Goal: Information Seeking & Learning: Learn about a topic

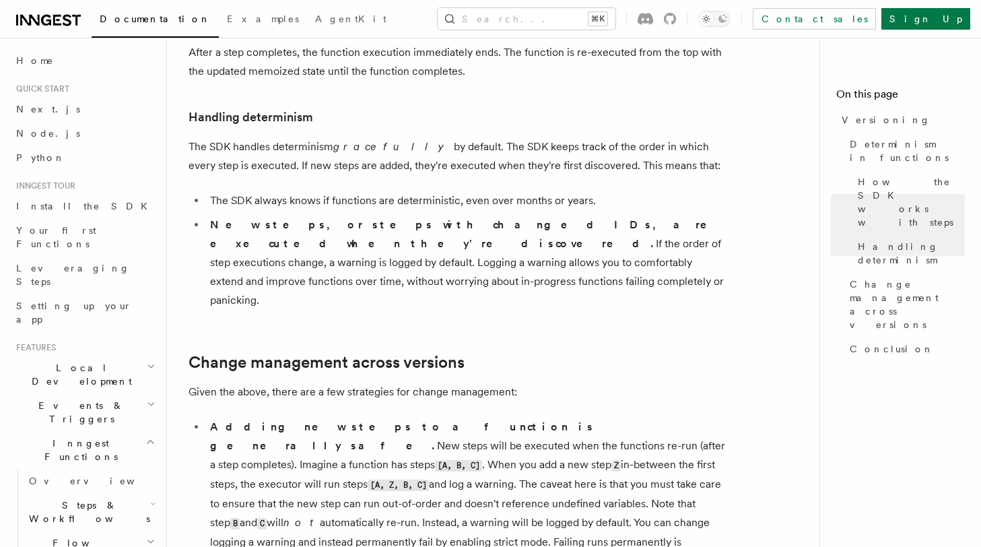
scroll to position [576, 0]
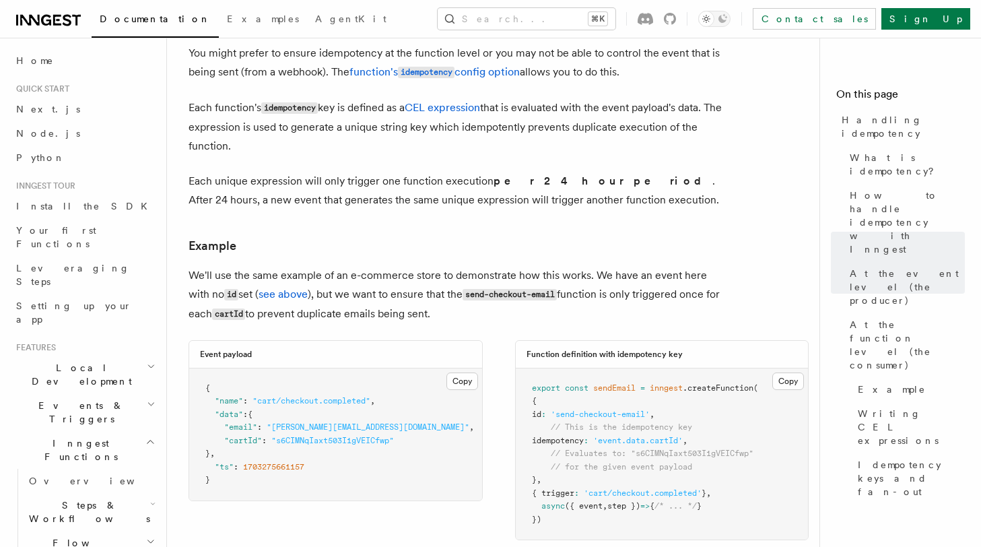
scroll to position [1622, 0]
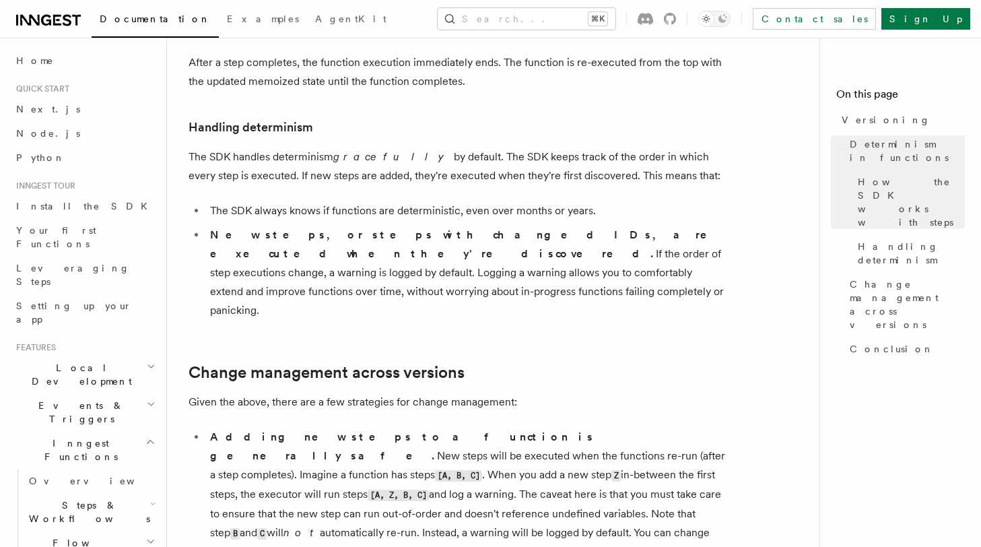
scroll to position [606, 0]
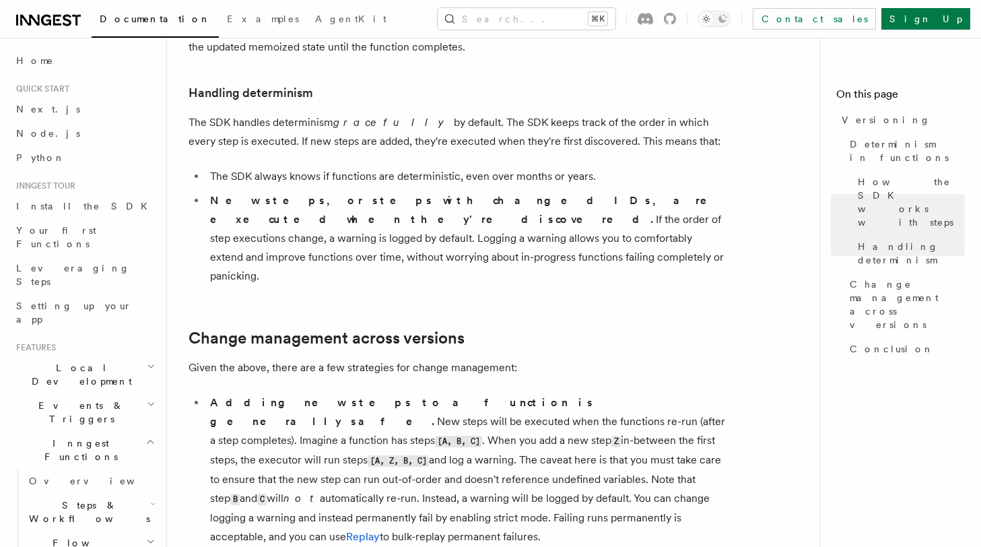
click at [695, 191] on li "New steps, or steps with changed IDs, are executed when they're discovered. If …" at bounding box center [466, 238] width 521 height 94
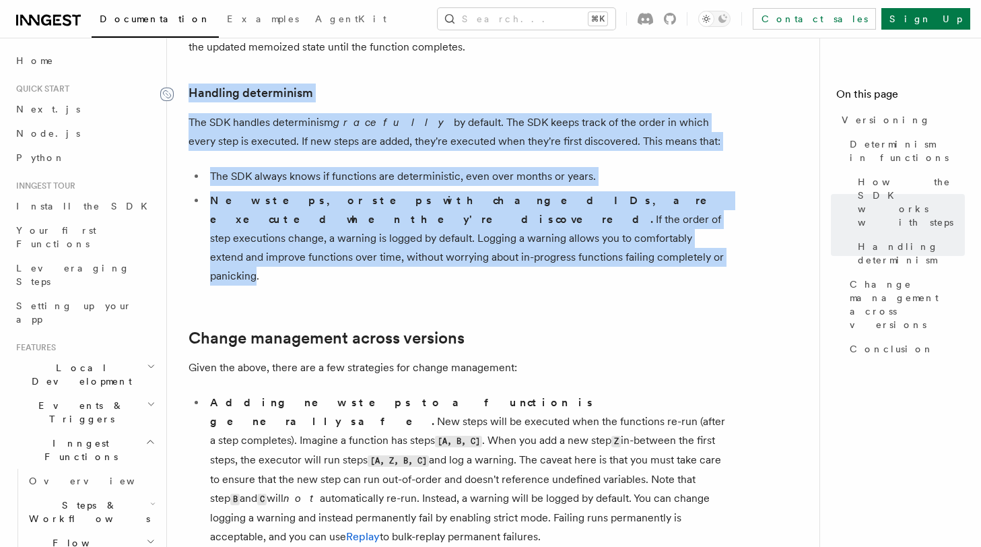
drag, startPoint x: 713, startPoint y: 224, endPoint x: 172, endPoint y: 68, distance: 563.0
click at [189, 68] on article "Features Inngest Functions Versioning Long-running functions inevitably change …" at bounding box center [499, 309] width 620 height 1712
copy article "Handling determinism The SDK handles determinism gracefully by default. The SDK…"
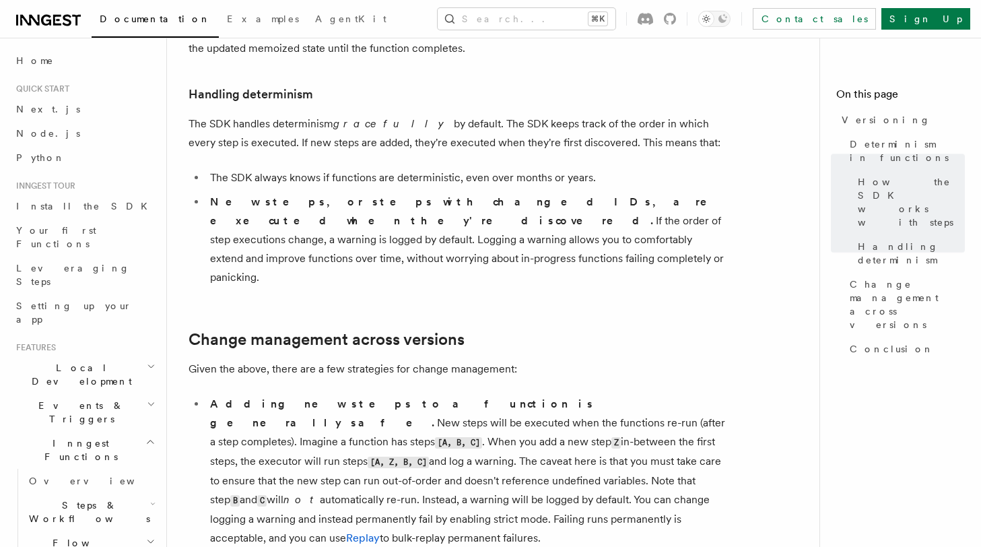
scroll to position [606, 0]
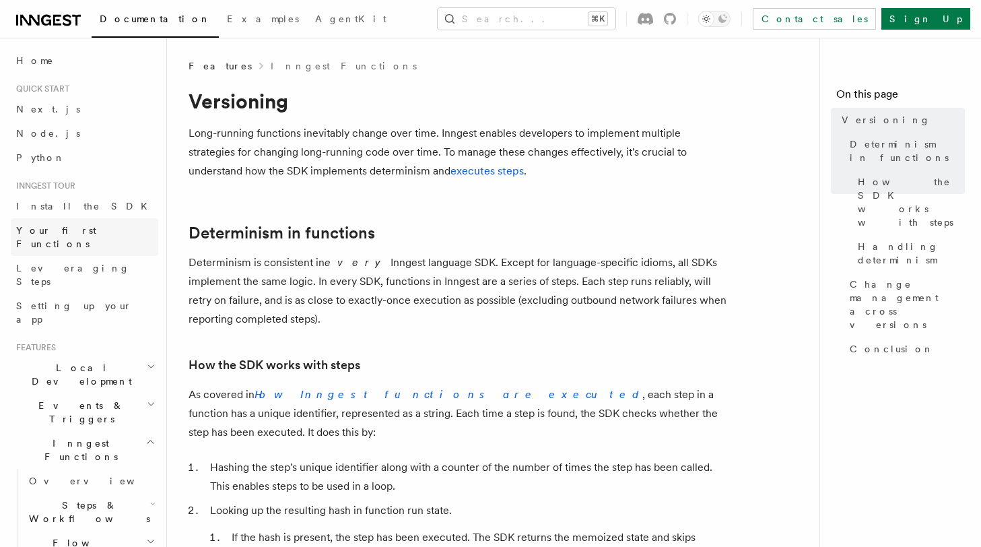
click at [47, 233] on span "Your first Functions" at bounding box center [56, 237] width 80 height 24
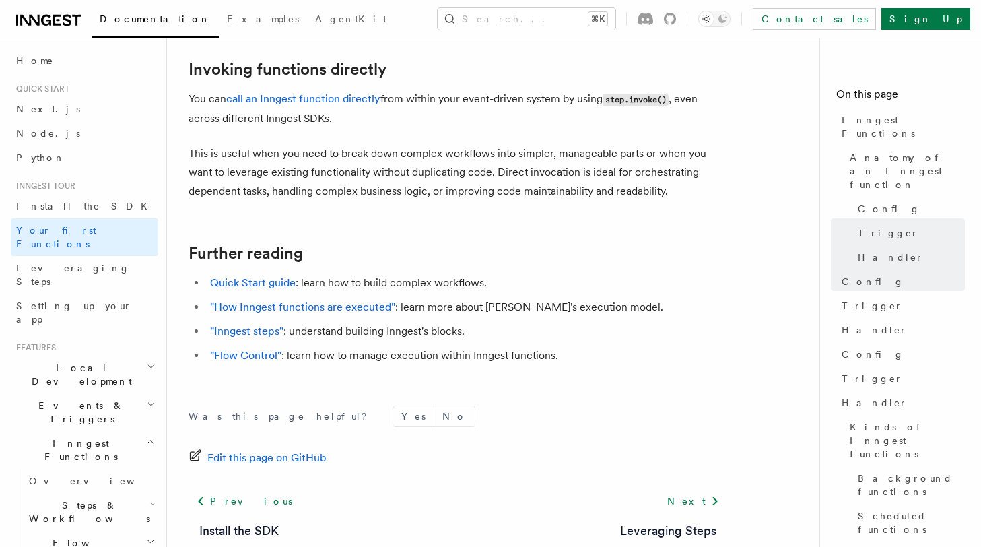
scroll to position [2710, 0]
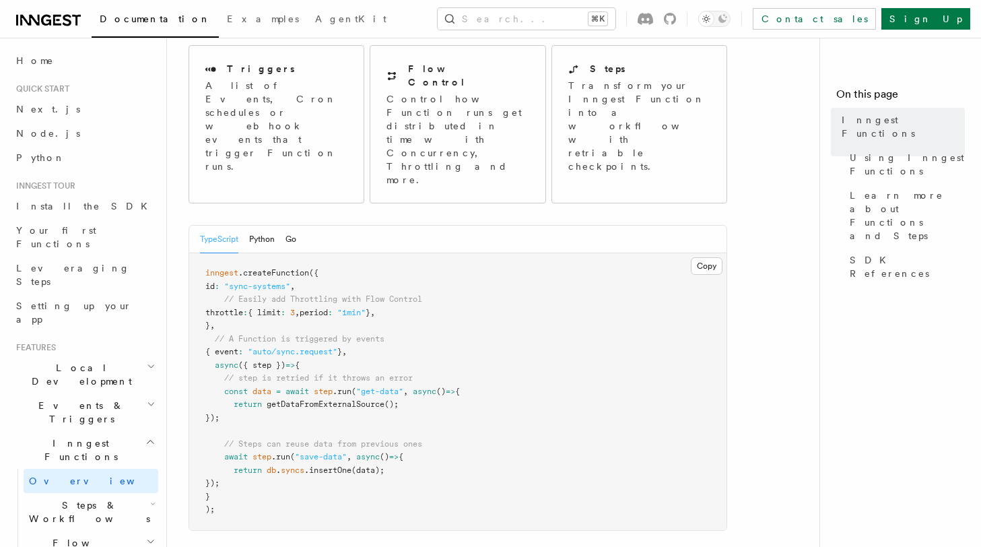
scroll to position [156, 0]
click at [284, 226] on div "TypeScript Python Go" at bounding box center [248, 240] width 96 height 28
click at [290, 226] on button "Go" at bounding box center [291, 240] width 11 height 28
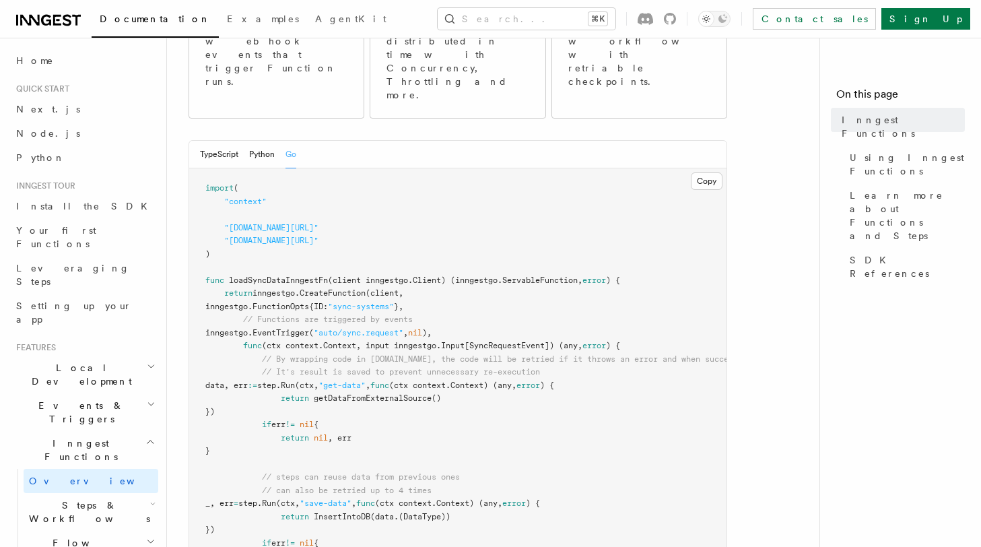
scroll to position [239, 0]
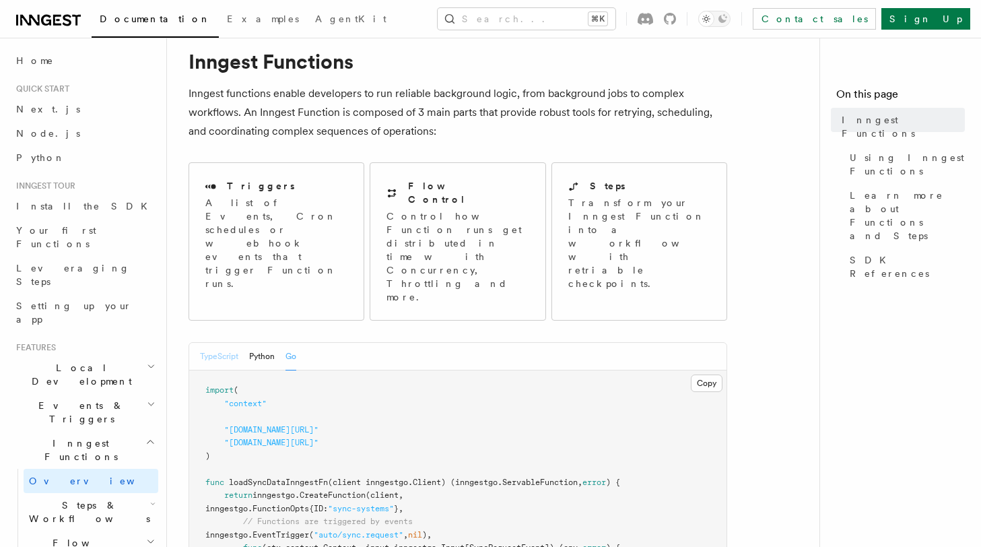
click at [222, 343] on button "TypeScript" at bounding box center [219, 357] width 38 height 28
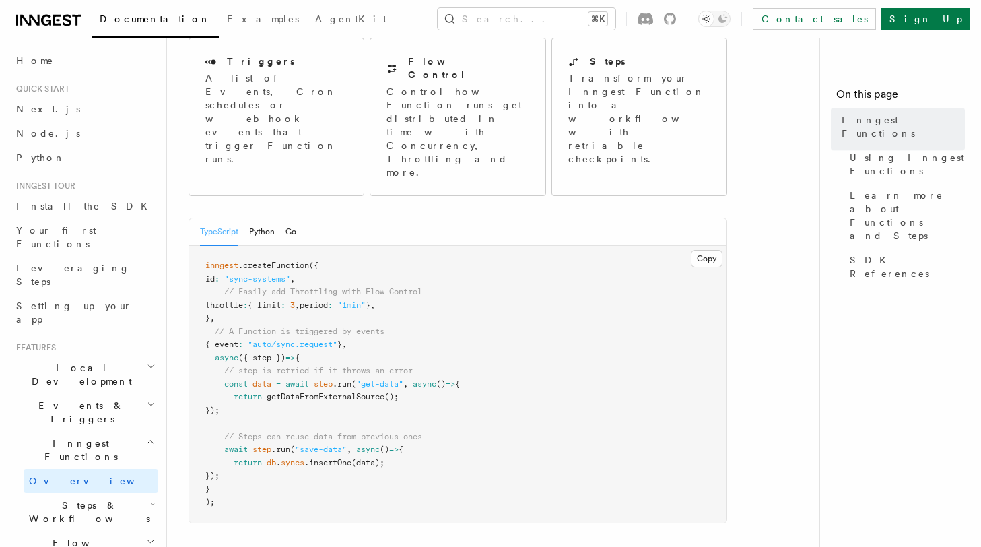
scroll to position [171, 0]
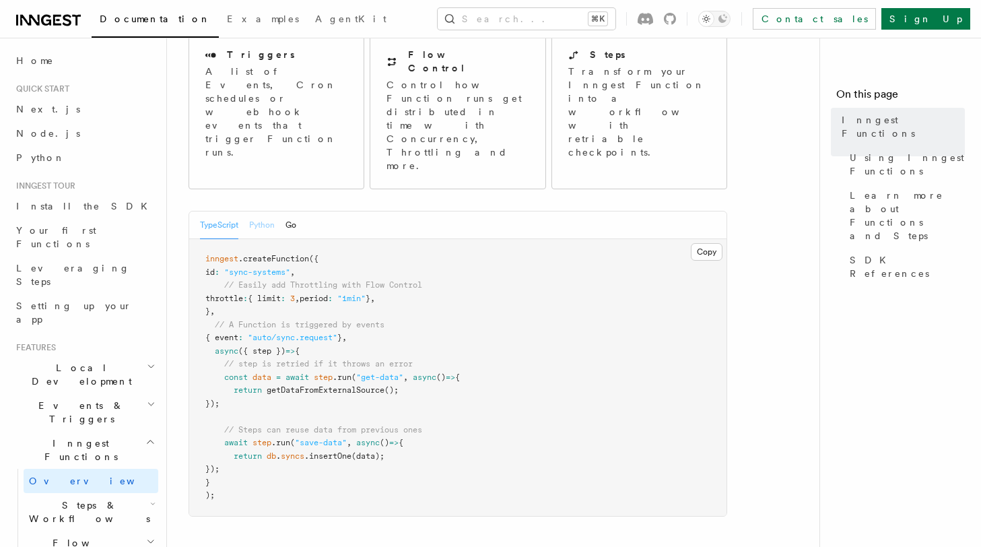
click at [261, 212] on button "Python" at bounding box center [262, 226] width 26 height 28
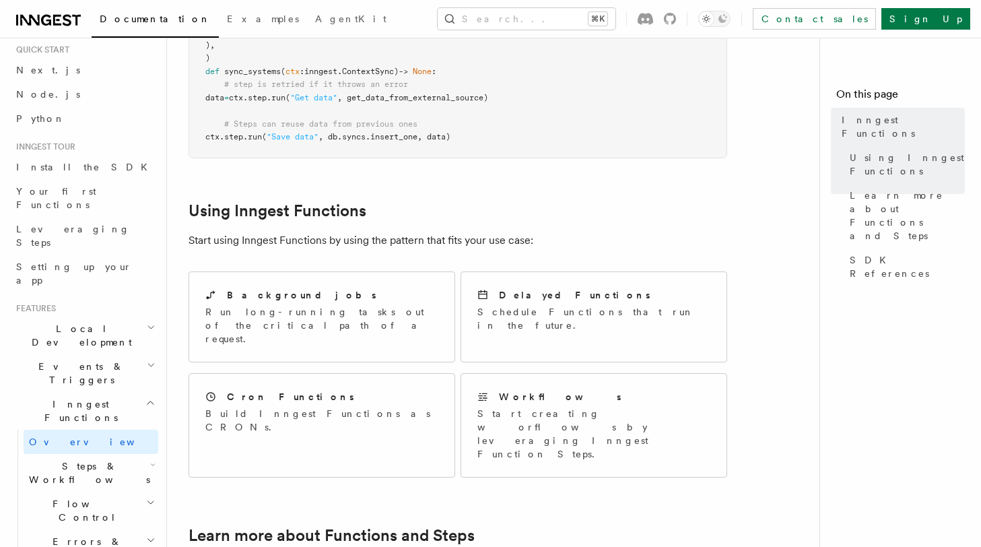
scroll to position [0, 0]
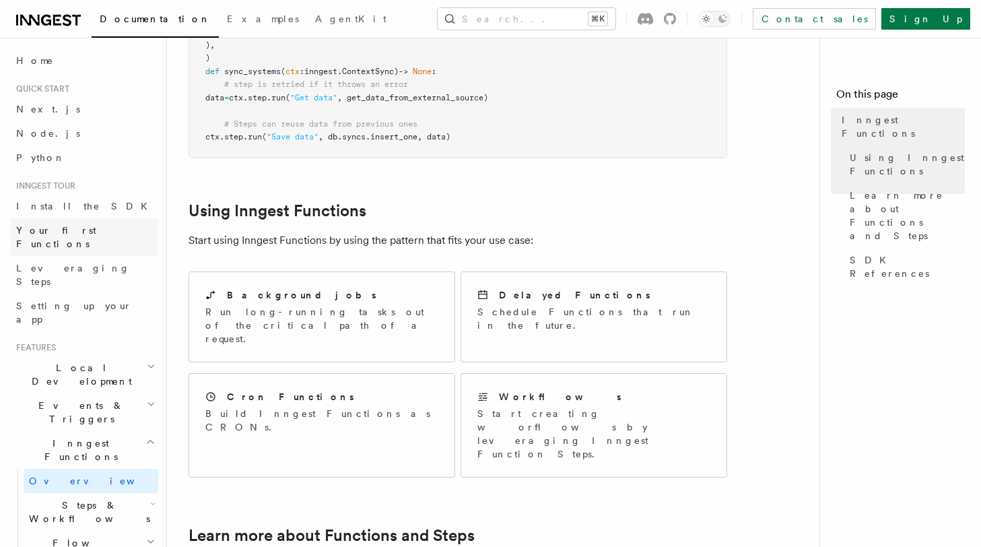
click at [67, 229] on span "Your first Functions" at bounding box center [56, 237] width 80 height 24
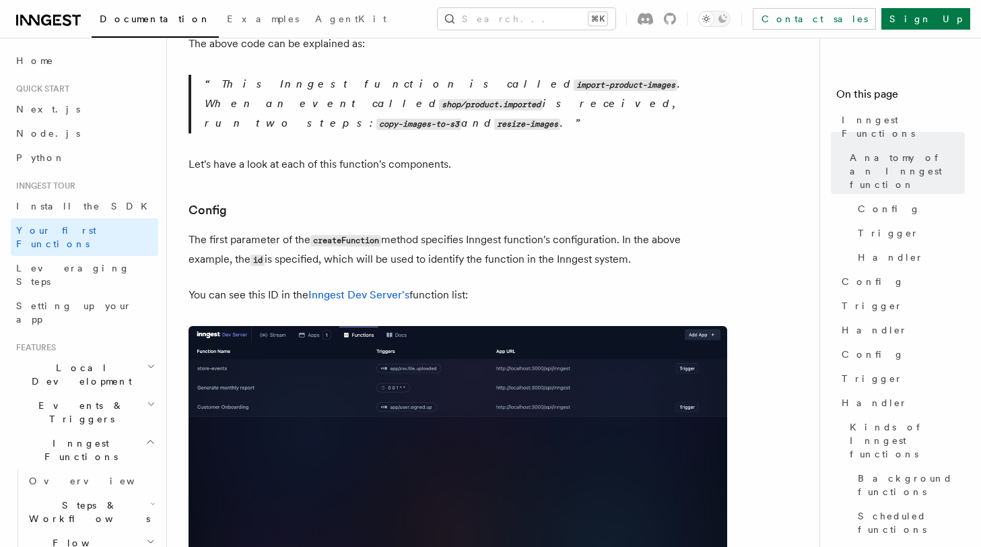
scroll to position [678, 0]
